Goal: Information Seeking & Learning: Learn about a topic

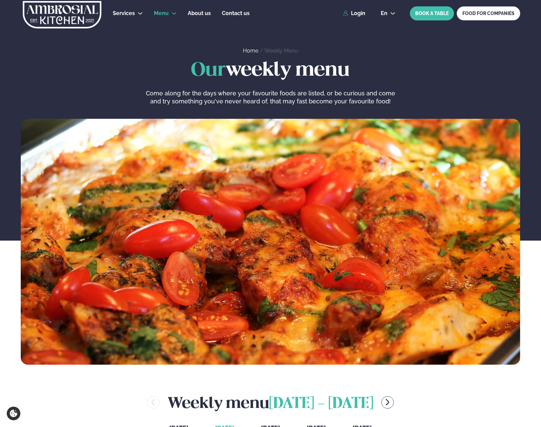
scroll to position [134, 1]
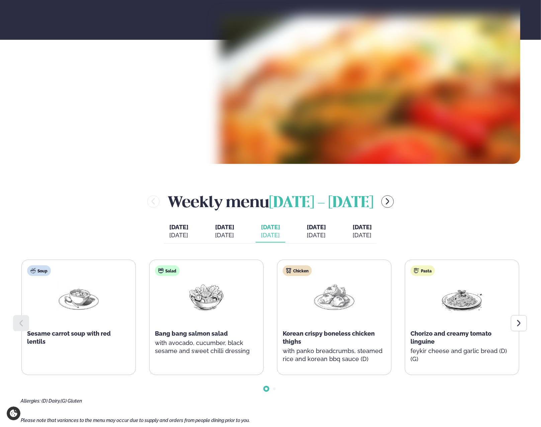
scroll to position [234, 1]
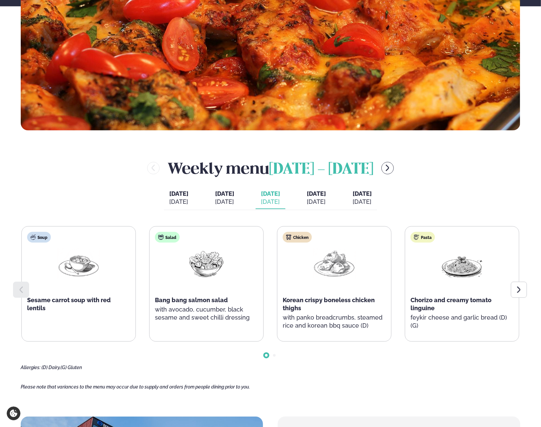
click at [520, 289] on icon at bounding box center [519, 290] width 8 height 8
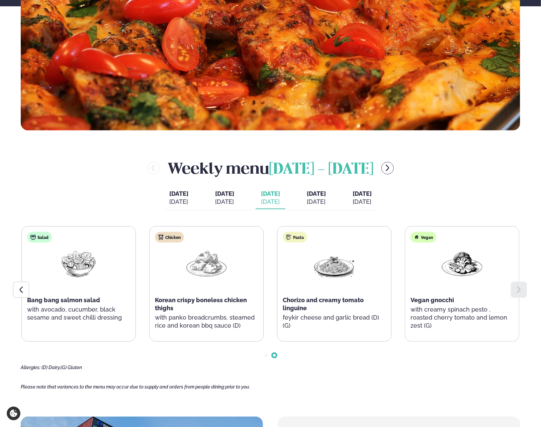
click at [21, 291] on icon at bounding box center [21, 290] width 8 height 8
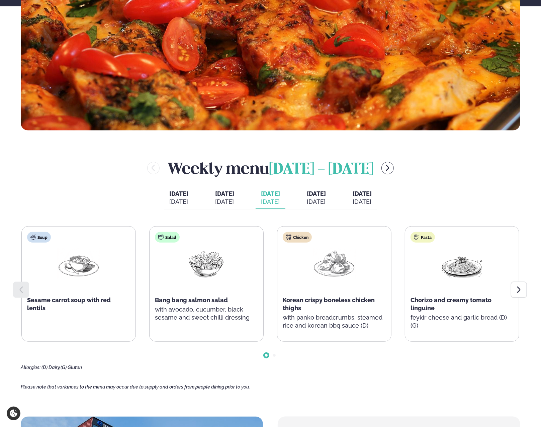
click at [318, 207] on button "[DATE] [DATE]" at bounding box center [316, 198] width 30 height 22
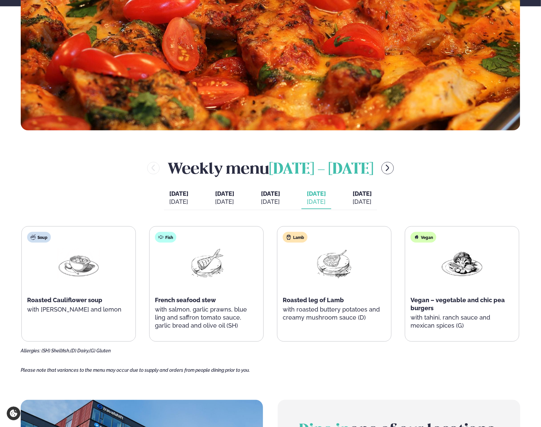
click at [386, 214] on div "Weekly menu [DATE] - [DATE] [DATE] [DATE] [DATE] [DATE] [DATE] [PERSON_NAME]. […" at bounding box center [271, 255] width 500 height 196
click at [369, 198] on div "[DATE]" at bounding box center [362, 202] width 19 height 8
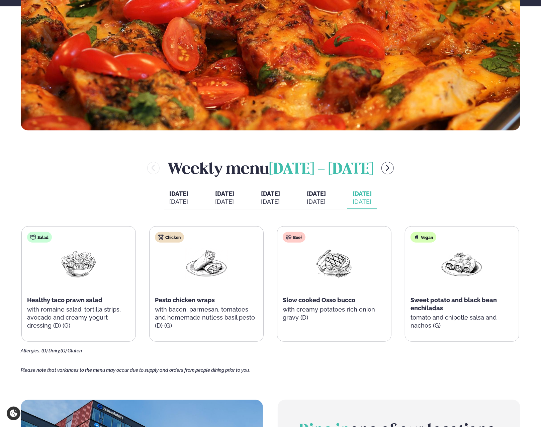
click at [314, 197] on button "[DATE] [DATE]" at bounding box center [316, 198] width 30 height 22
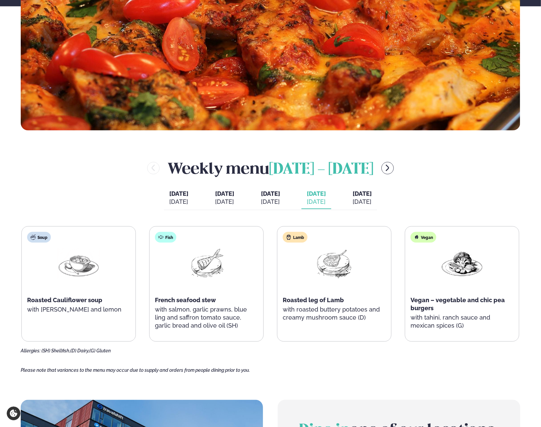
click at [270, 196] on span "[DATE]" at bounding box center [270, 194] width 19 height 8
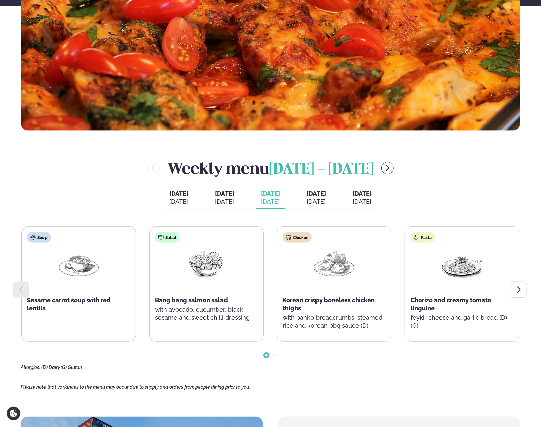
click at [320, 201] on div "[DATE]" at bounding box center [316, 202] width 19 height 8
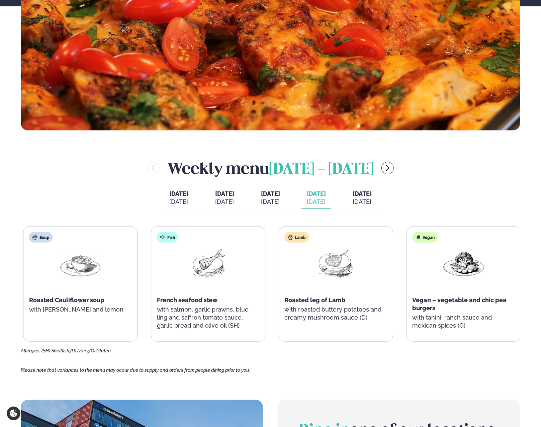
click at [215, 300] on span "French seafood stew" at bounding box center [187, 299] width 61 height 7
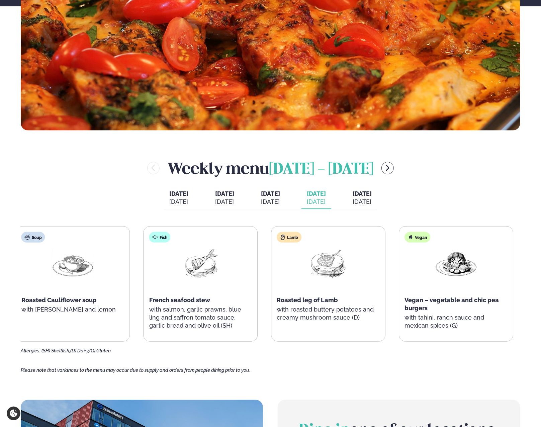
click at [204, 300] on div "French seafood stew" at bounding box center [200, 300] width 103 height 8
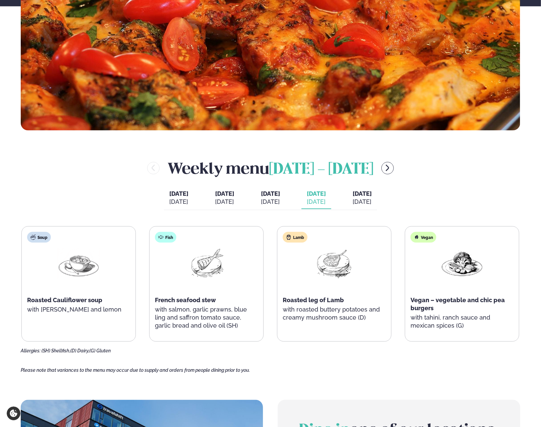
click at [366, 191] on span "[DATE]" at bounding box center [362, 193] width 19 height 7
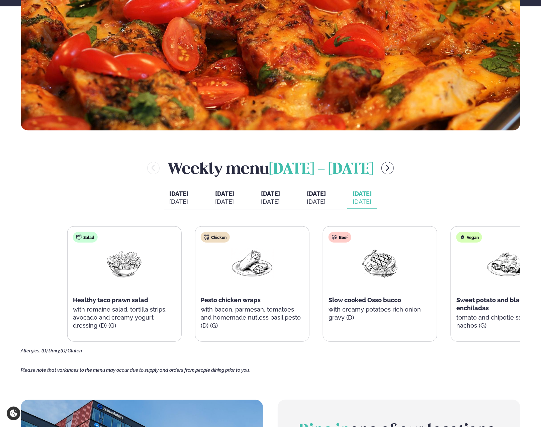
click at [140, 305] on div "Salad Healthy taco prawn salad with romaine salad, tortilla strips, avocado and…" at bounding box center [125, 284] width 114 height 115
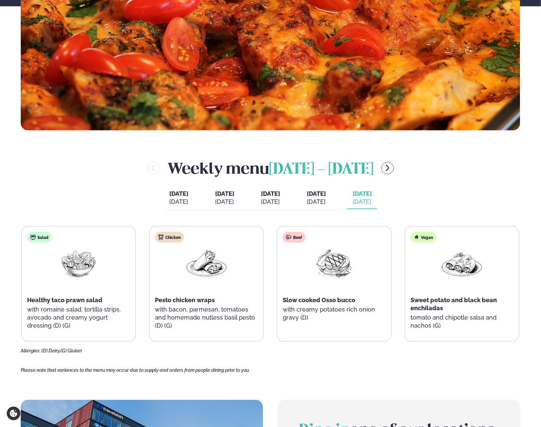
click at [320, 198] on div "[DATE]" at bounding box center [316, 202] width 19 height 8
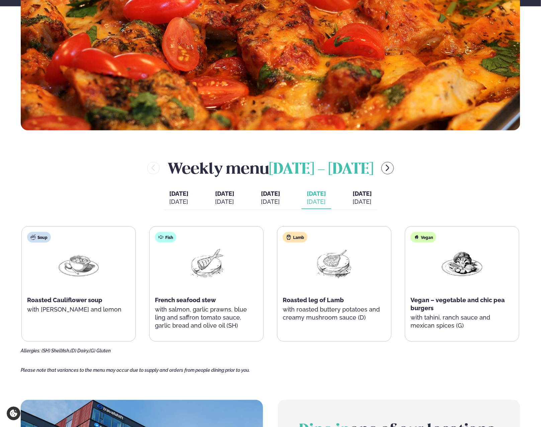
click at [270, 196] on span "[DATE]" at bounding box center [270, 194] width 19 height 8
